Goal: Information Seeking & Learning: Learn about a topic

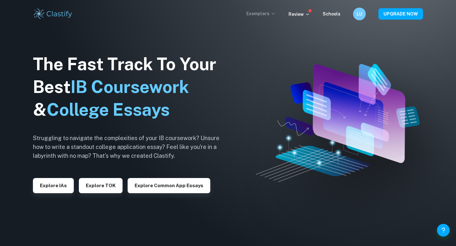
click at [269, 14] on p "Exemplars" at bounding box center [260, 13] width 29 height 7
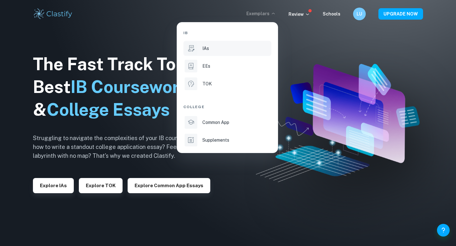
click at [215, 48] on div "IAs" at bounding box center [236, 48] width 68 height 7
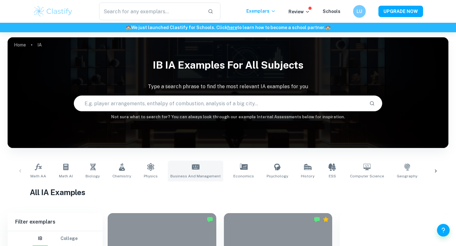
click at [202, 171] on link "Business and Management" at bounding box center [195, 171] width 55 height 21
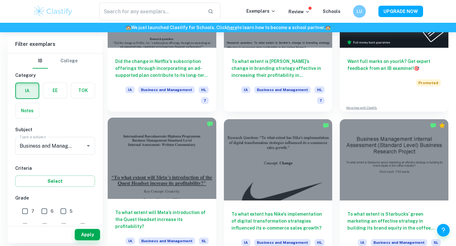
scroll to position [248, 0]
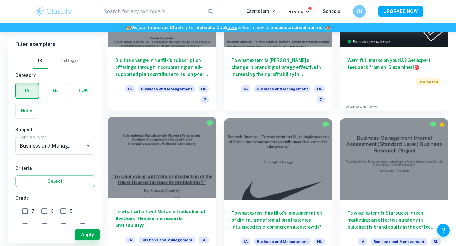
click at [167, 208] on h6 "To what extent will Meta’s introduction of the Quest Headset increase its profi…" at bounding box center [161, 218] width 93 height 21
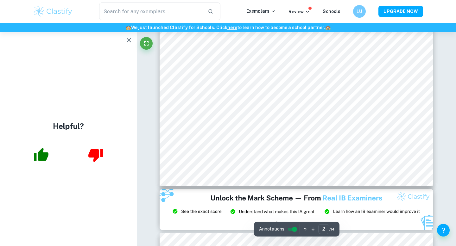
scroll to position [350, 0]
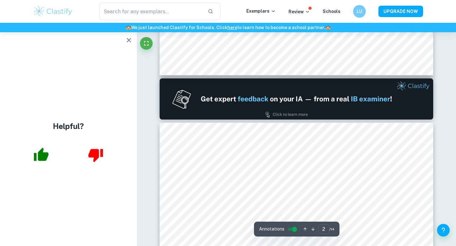
type input "1"
